Goal: Book appointment/travel/reservation

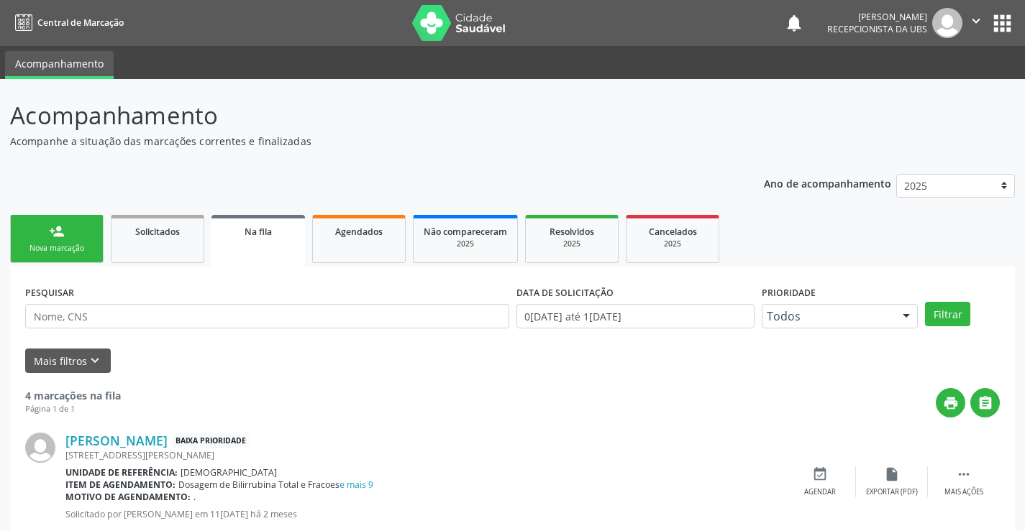
click at [53, 226] on div "person_add" at bounding box center [57, 232] width 16 height 16
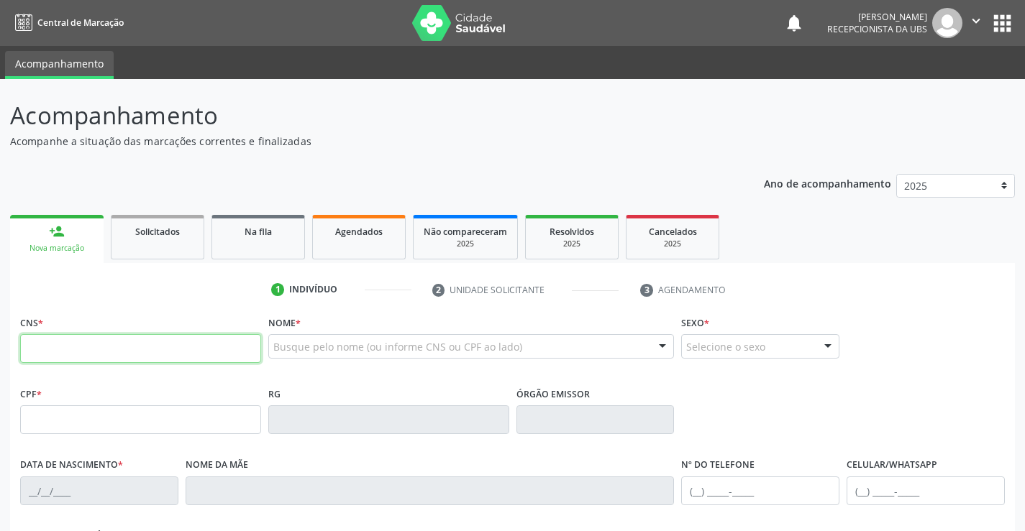
click at [127, 354] on input "text" at bounding box center [140, 348] width 241 height 29
type input "700 5059 6505 6559"
type input "680.188.274-00"
type input "27[DATE]"
type input "[PERSON_NAME]"
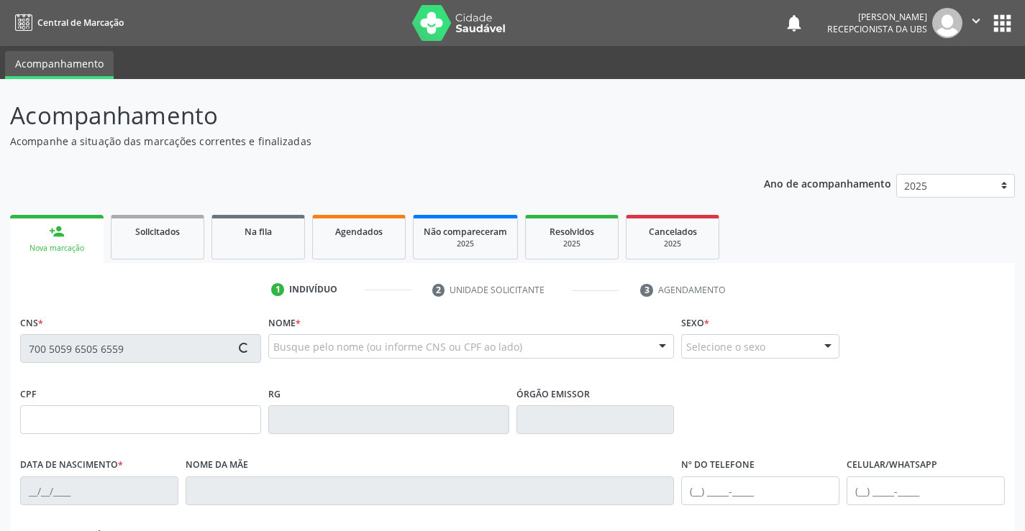
type input "[PHONE_NUMBER]"
type input "373.041.604-97"
type input "1111"
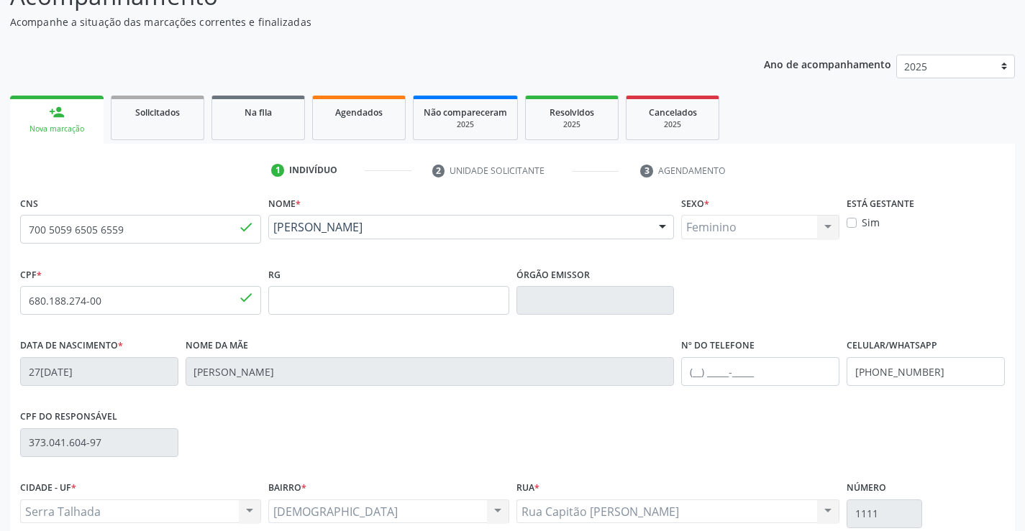
scroll to position [248, 0]
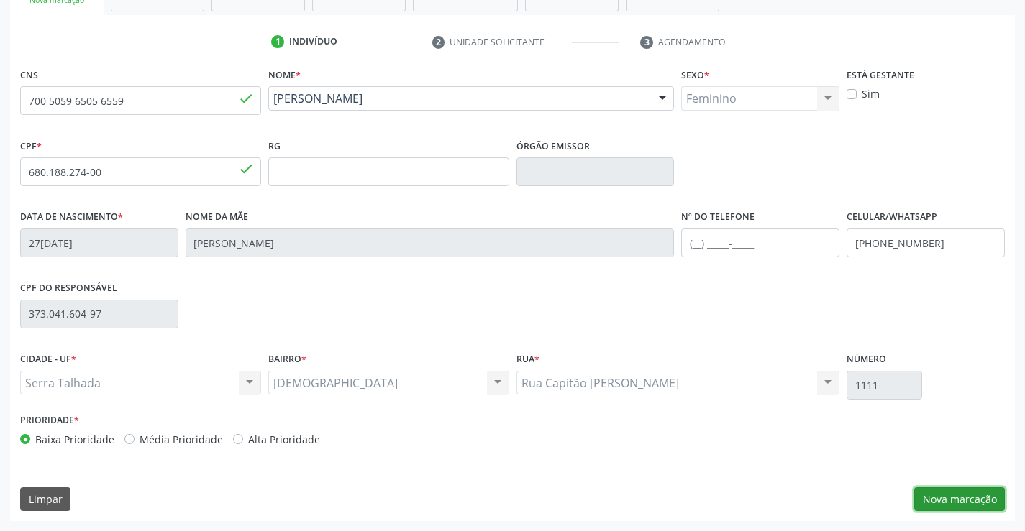
click at [971, 503] on button "Nova marcação" at bounding box center [959, 499] width 91 height 24
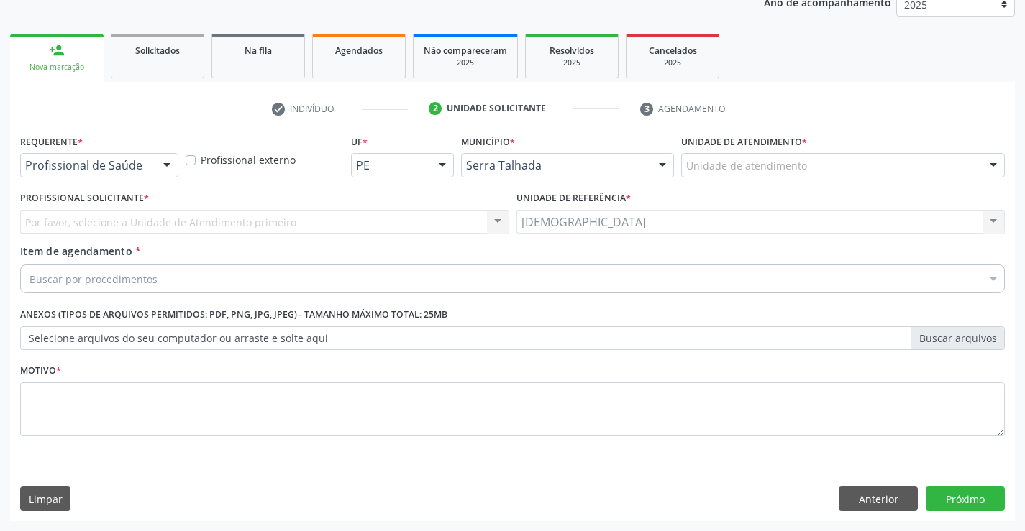
click at [165, 165] on div at bounding box center [167, 166] width 22 height 24
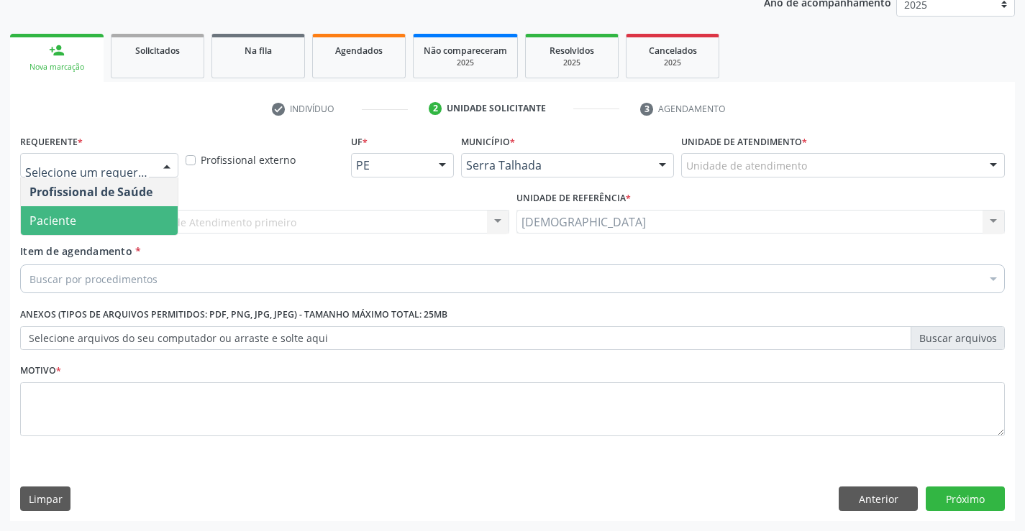
click at [82, 220] on span "Paciente" at bounding box center [99, 220] width 157 height 29
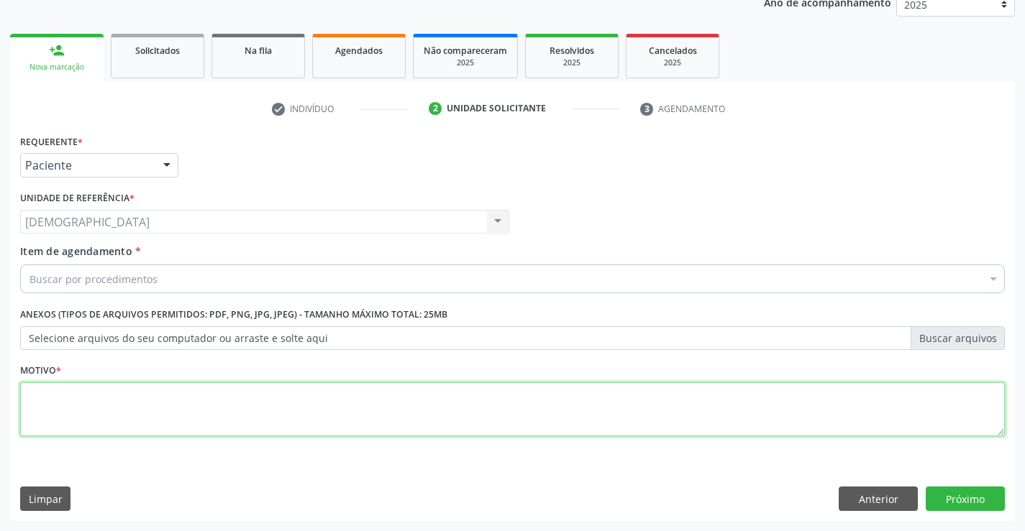
click at [45, 403] on textarea at bounding box center [512, 409] width 984 height 55
type textarea "."
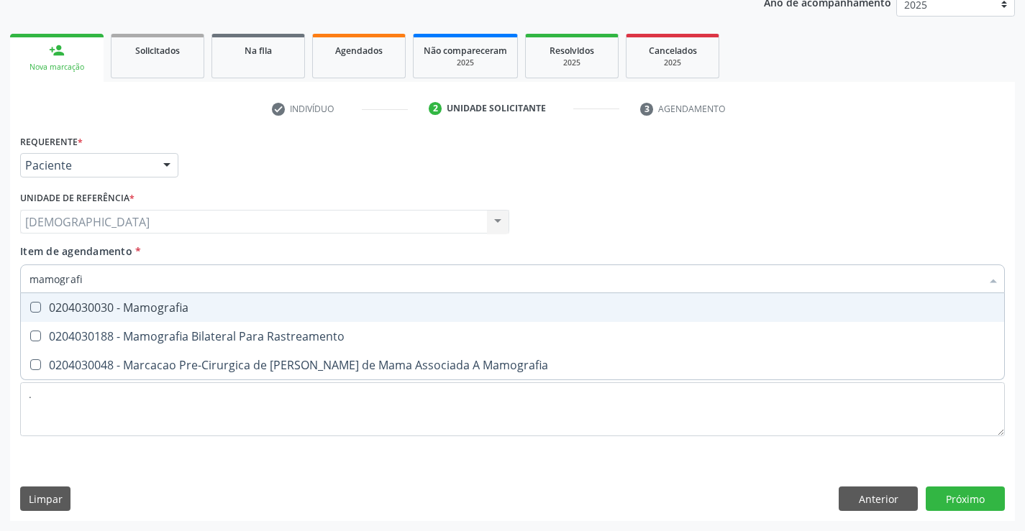
type input "mamografia"
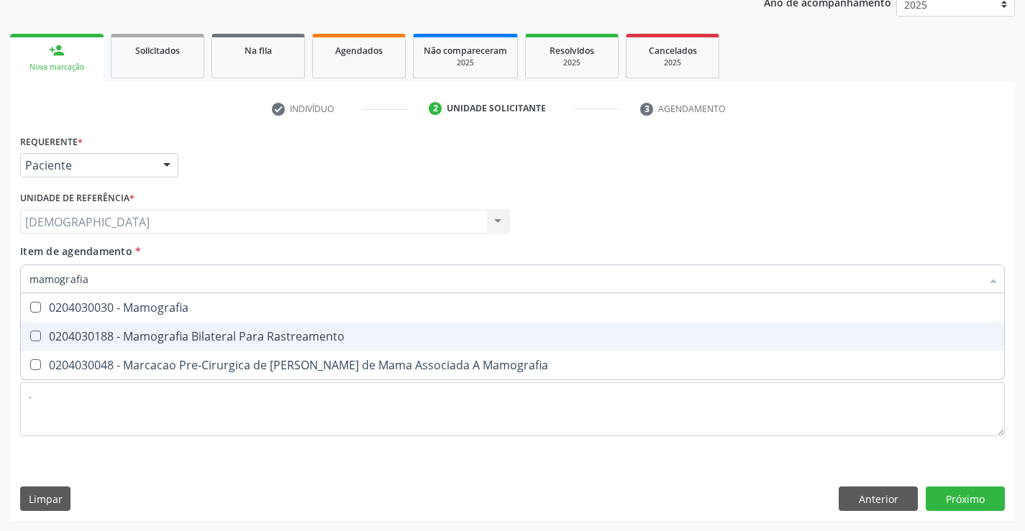
click at [165, 331] on div "0204030188 - Mamografia Bilateral Para Rastreamento" at bounding box center [512, 337] width 966 height 12
checkbox Rastreamento "true"
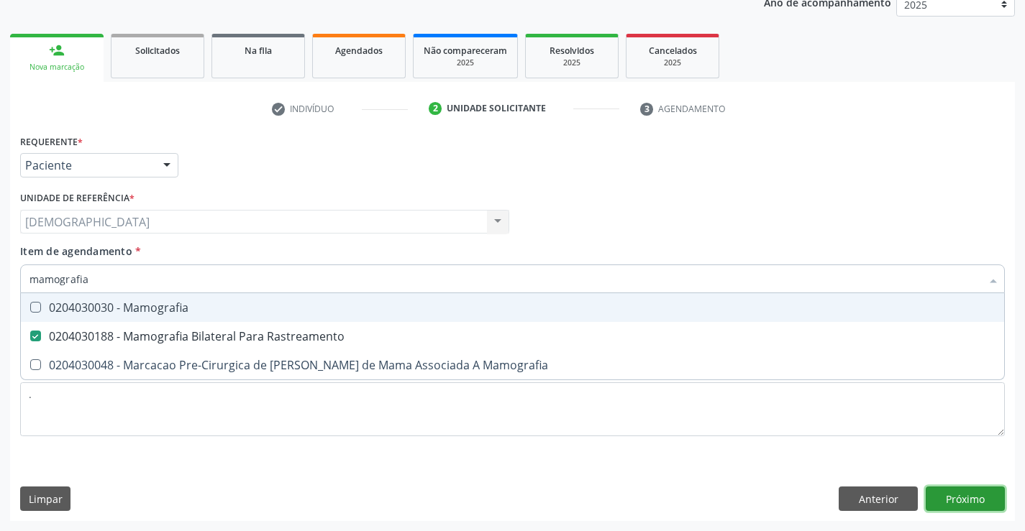
click at [932, 497] on div "Requerente * Paciente Profissional de Saúde Paciente Nenhum resultado encontrad…" at bounding box center [512, 326] width 1004 height 390
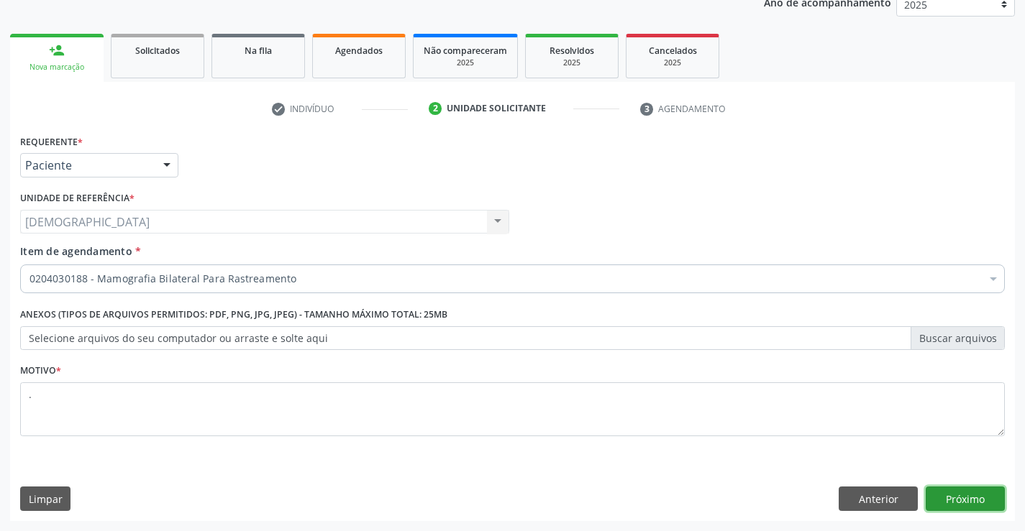
click at [959, 501] on button "Próximo" at bounding box center [964, 499] width 79 height 24
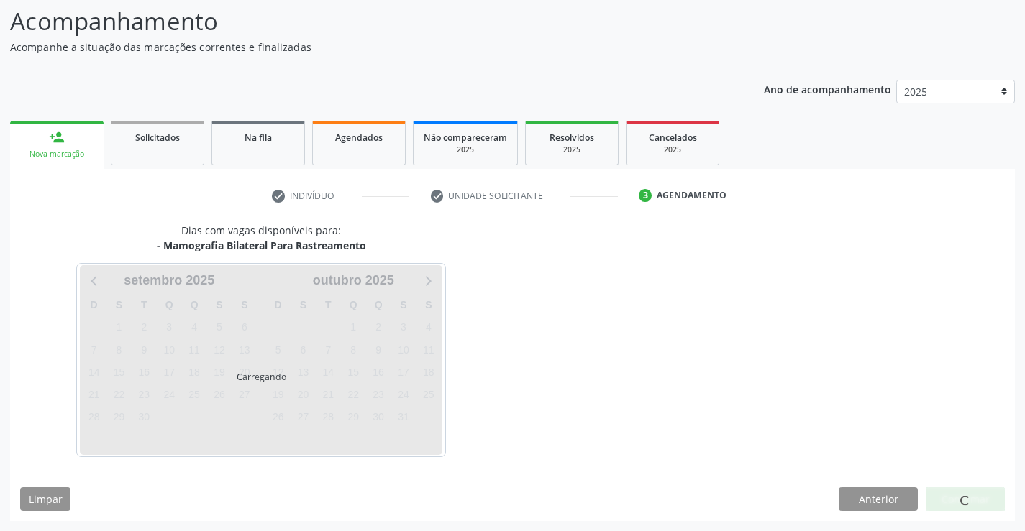
scroll to position [94, 0]
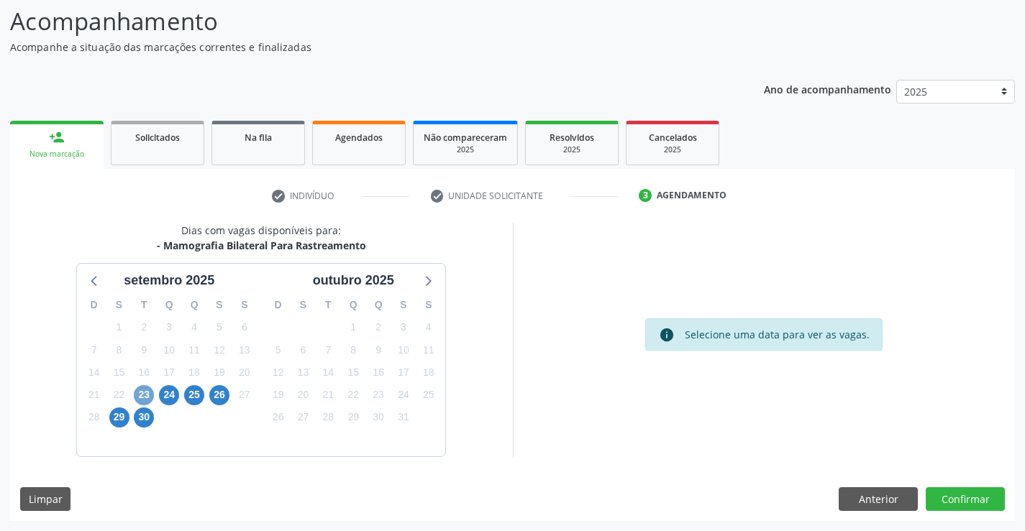
click at [145, 394] on span "23" at bounding box center [144, 395] width 20 height 20
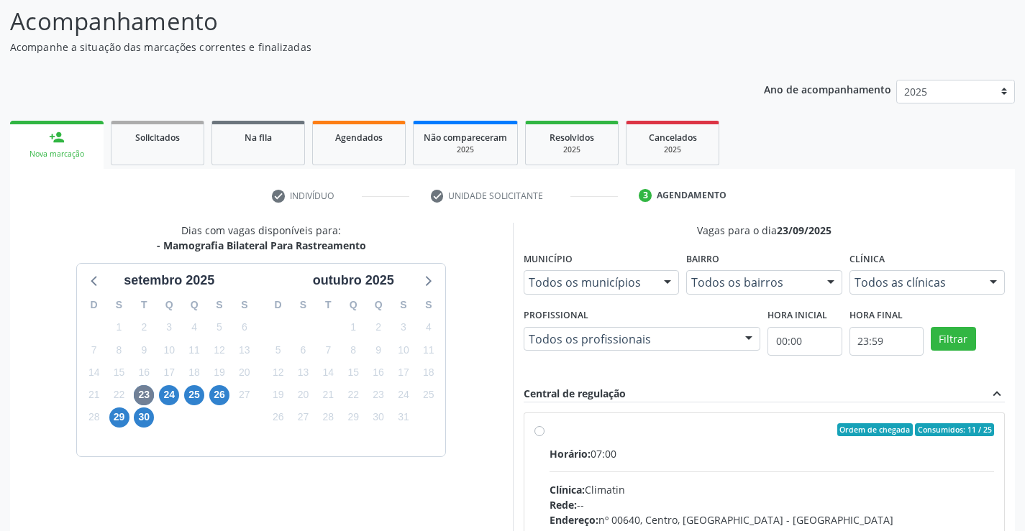
click at [551, 434] on div "Ordem de chegada Consumidos: 11 / 25" at bounding box center [771, 429] width 445 height 13
click at [544, 434] on input "Ordem de chegada Consumidos: 11 / 25 Horário: 07:00 Clínica: Climatin Rede: -- …" at bounding box center [539, 429] width 10 height 13
radio input "true"
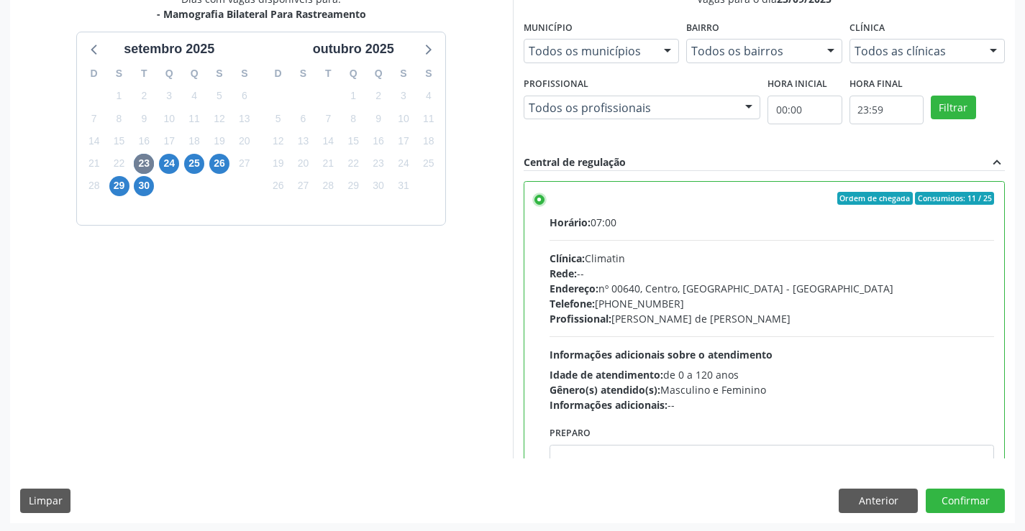
scroll to position [328, 0]
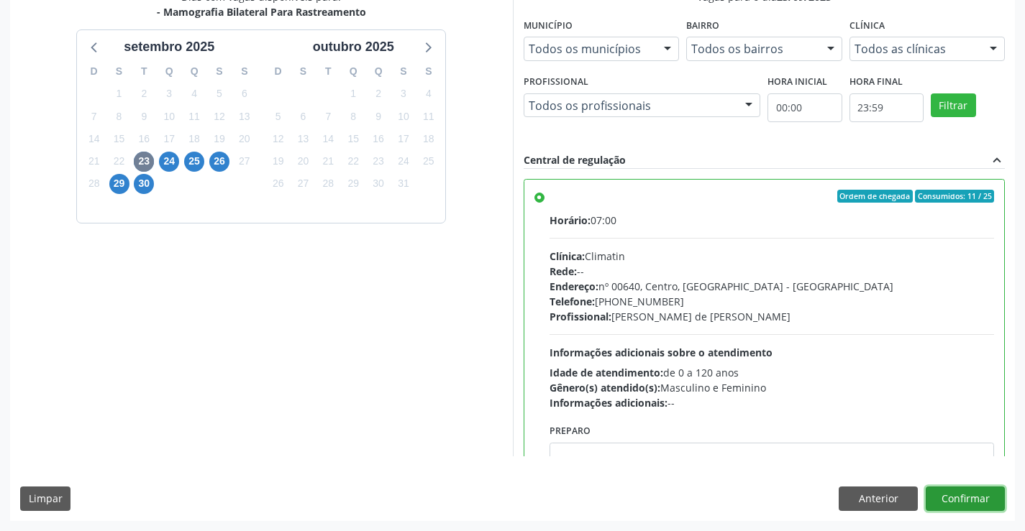
click at [986, 505] on button "Confirmar" at bounding box center [964, 499] width 79 height 24
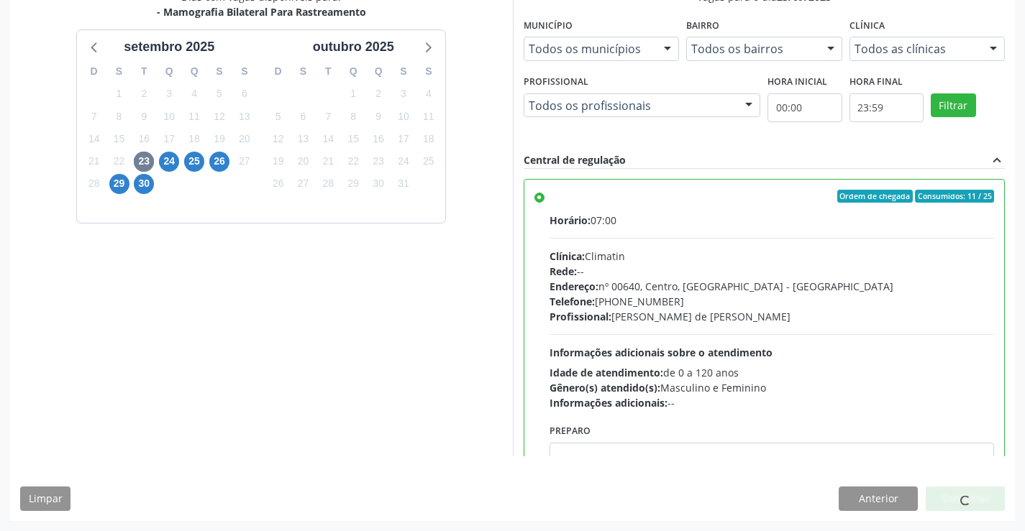
scroll to position [0, 0]
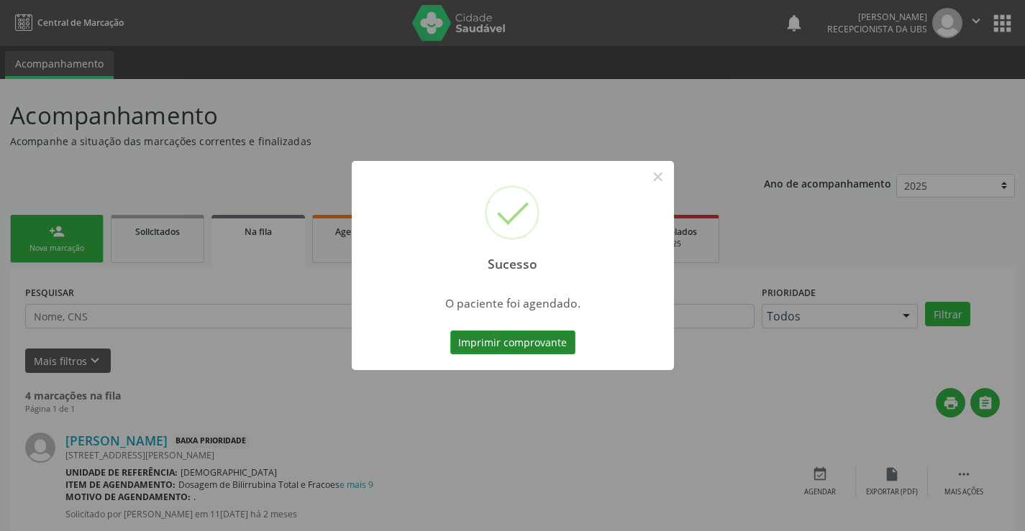
click at [544, 344] on button "Imprimir comprovante" at bounding box center [512, 343] width 125 height 24
